Goal: Information Seeking & Learning: Learn about a topic

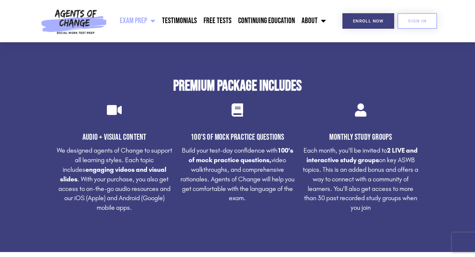
scroll to position [1331, 0]
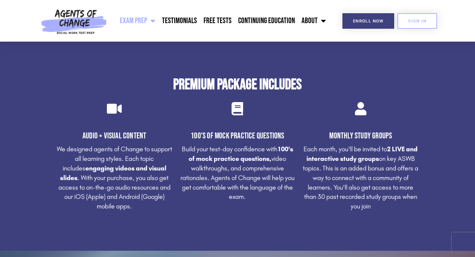
click at [155, 21] on span "Menu" at bounding box center [151, 21] width 8 height 15
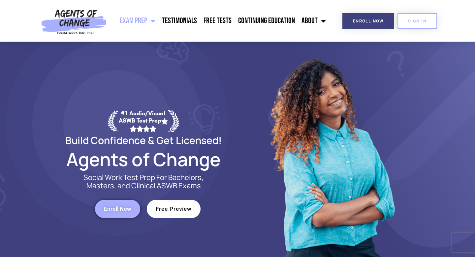
click at [155, 21] on span "Menu" at bounding box center [151, 21] width 8 height 15
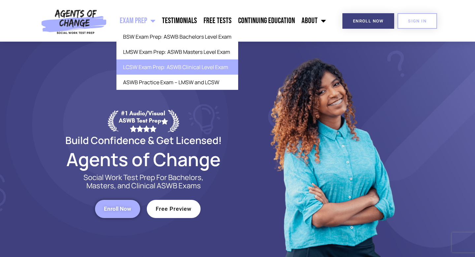
click at [159, 71] on link "LCSW Exam Prep: ASWB Clinical Level Exam" at bounding box center [177, 66] width 122 height 15
